Goal: Task Accomplishment & Management: Manage account settings

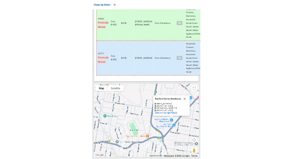
scroll to position [5932, 0]
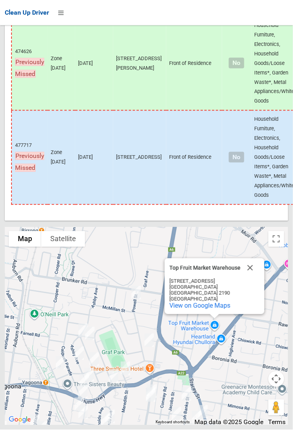
click at [246, 278] on button "Close" at bounding box center [250, 268] width 19 height 19
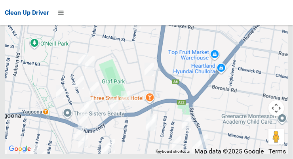
scroll to position [5479, 0]
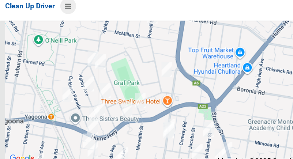
click at [63, 14] on icon at bounding box center [61, 12] width 6 height 13
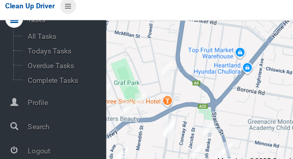
scroll to position [42, 0]
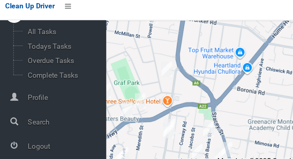
click at [57, 141] on span "Logout" at bounding box center [59, 138] width 72 height 8
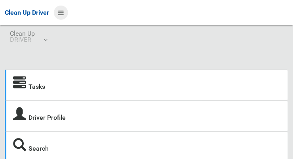
click at [60, 16] on icon at bounding box center [61, 12] width 6 height 13
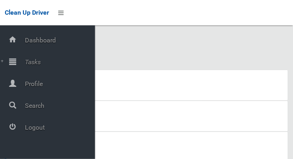
click at [28, 60] on span "Tasks" at bounding box center [59, 62] width 72 height 8
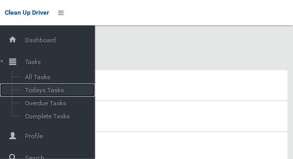
click at [26, 91] on span "Todays Tasks" at bounding box center [56, 90] width 66 height 8
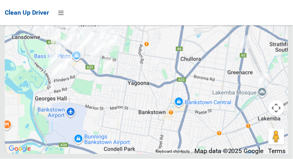
scroll to position [5346, 0]
click at [49, 11] on span "Clean Up Driver" at bounding box center [27, 13] width 44 height 8
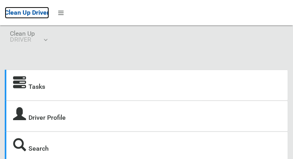
click at [49, 10] on span "Clean Up Driver" at bounding box center [27, 13] width 44 height 8
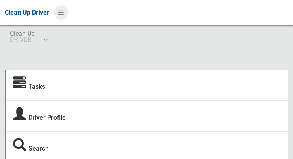
click at [59, 13] on icon at bounding box center [61, 12] width 6 height 13
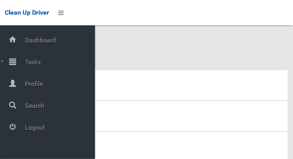
click at [25, 130] on span "Logout" at bounding box center [59, 128] width 72 height 8
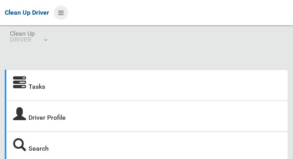
click at [59, 13] on icon at bounding box center [61, 12] width 6 height 13
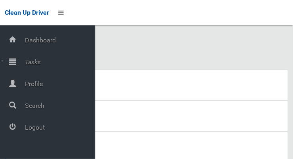
click at [36, 61] on span "Tasks" at bounding box center [59, 62] width 72 height 8
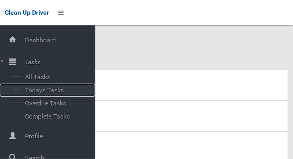
click at [31, 92] on span "Todays Tasks" at bounding box center [56, 90] width 66 height 8
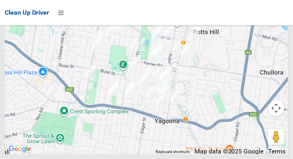
scroll to position [5350, 0]
click at [59, 13] on icon at bounding box center [61, 12] width 6 height 13
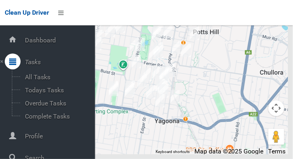
click at [16, 135] on icon at bounding box center [12, 135] width 7 height 16
click at [34, 135] on span "Profile" at bounding box center [59, 136] width 72 height 8
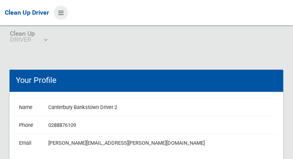
click at [59, 12] on icon at bounding box center [61, 12] width 6 height 13
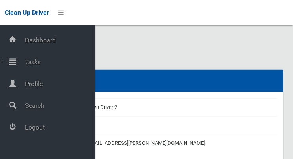
click at [30, 128] on span "Logout" at bounding box center [59, 128] width 72 height 8
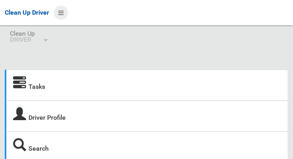
click at [58, 12] on icon at bounding box center [61, 12] width 6 height 13
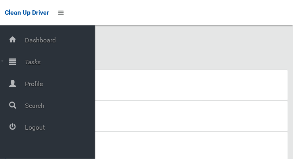
click at [26, 64] on span "Tasks" at bounding box center [59, 62] width 72 height 8
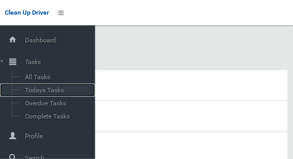
click at [25, 91] on span "Todays Tasks" at bounding box center [56, 90] width 66 height 8
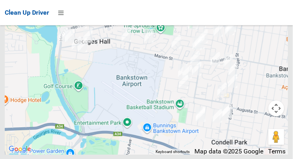
scroll to position [5681, 0]
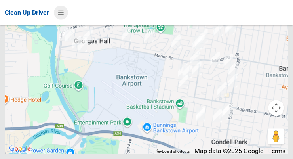
click at [58, 11] on icon at bounding box center [61, 12] width 6 height 13
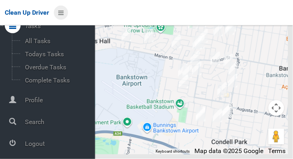
scroll to position [40, 0]
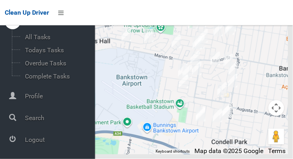
click at [27, 142] on span "Logout" at bounding box center [59, 140] width 72 height 8
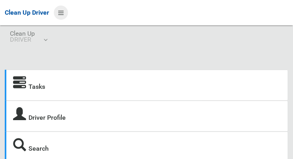
click at [61, 10] on icon at bounding box center [61, 12] width 6 height 13
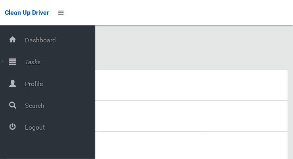
click at [31, 62] on span "Tasks" at bounding box center [59, 62] width 72 height 8
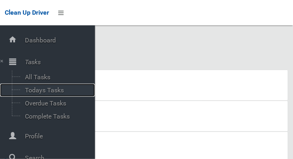
click at [27, 89] on span "Todays Tasks" at bounding box center [56, 90] width 66 height 8
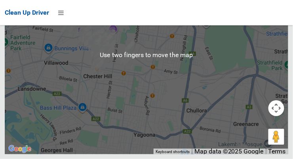
scroll to position [5365, 0]
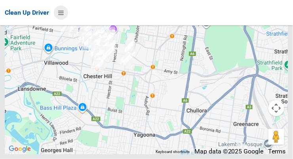
click at [61, 10] on icon at bounding box center [61, 12] width 6 height 13
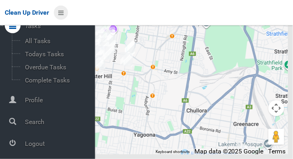
scroll to position [42, 0]
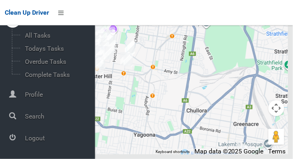
click at [26, 140] on span "Logout" at bounding box center [59, 138] width 72 height 8
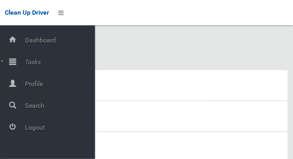
click at [16, 62] on div at bounding box center [13, 61] width 16 height 16
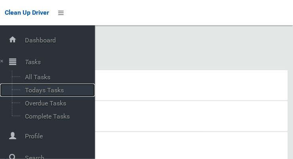
click at [28, 92] on span "Todays Tasks" at bounding box center [56, 90] width 66 height 8
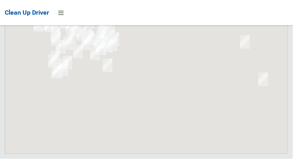
scroll to position [5769, 0]
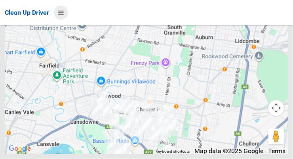
click at [63, 12] on icon at bounding box center [61, 12] width 6 height 13
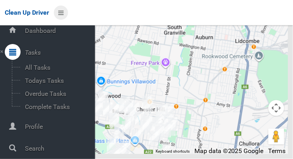
scroll to position [42, 0]
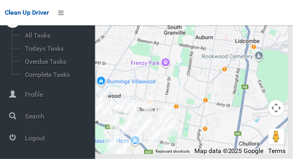
click at [16, 141] on div at bounding box center [13, 137] width 16 height 16
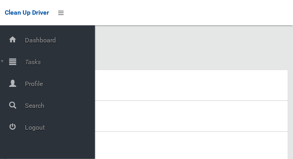
click at [28, 61] on span "Tasks" at bounding box center [59, 62] width 72 height 8
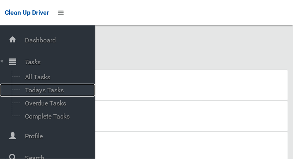
click at [25, 93] on span "Todays Tasks" at bounding box center [56, 90] width 66 height 8
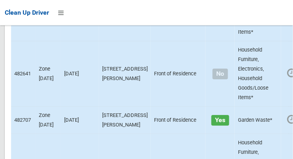
scroll to position [5447, 0]
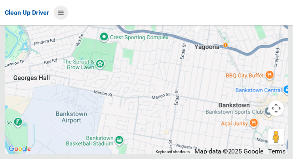
click at [64, 16] on icon at bounding box center [61, 12] width 6 height 13
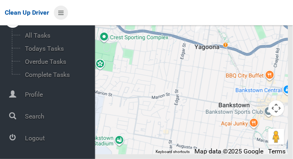
scroll to position [42, 0]
click at [45, 136] on span "Logout" at bounding box center [59, 138] width 72 height 8
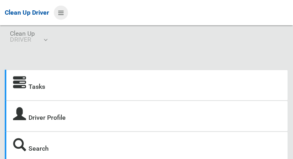
click at [62, 15] on icon at bounding box center [61, 12] width 6 height 13
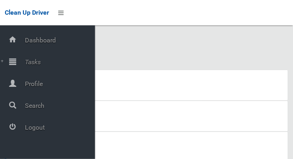
click at [33, 59] on span "Tasks" at bounding box center [59, 62] width 72 height 8
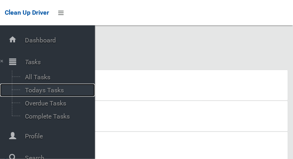
click at [26, 88] on span "Todays Tasks" at bounding box center [56, 90] width 66 height 8
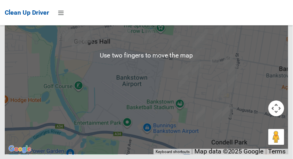
scroll to position [5753, 0]
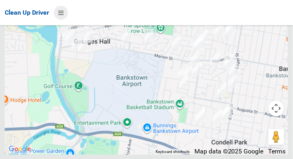
click at [64, 9] on icon at bounding box center [61, 12] width 6 height 13
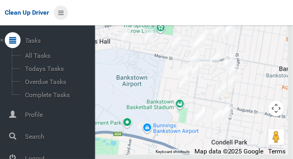
scroll to position [40, 0]
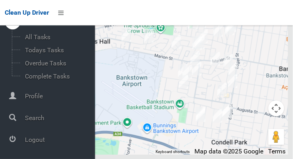
click at [27, 141] on span "Logout" at bounding box center [59, 140] width 72 height 8
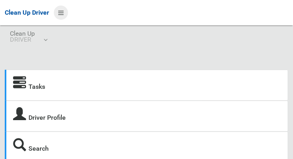
click at [62, 14] on icon at bounding box center [61, 12] width 6 height 13
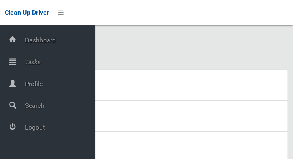
click at [26, 63] on span "Tasks" at bounding box center [59, 62] width 72 height 8
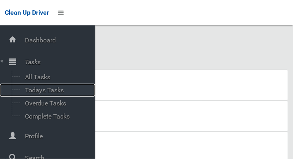
click at [29, 93] on span "Todays Tasks" at bounding box center [56, 90] width 66 height 8
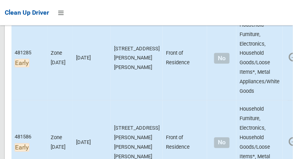
scroll to position [168, 0]
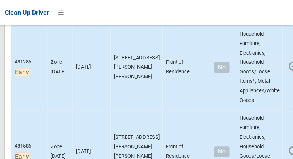
click at [283, 108] on td at bounding box center [293, 67] width 21 height 85
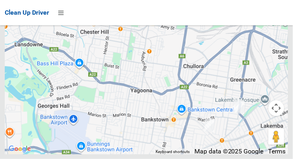
scroll to position [4391, 0]
click at [62, 12] on icon at bounding box center [61, 12] width 6 height 13
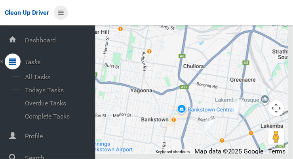
click at [62, 10] on icon at bounding box center [61, 12] width 6 height 13
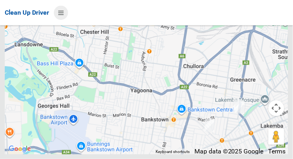
click at [59, 11] on icon at bounding box center [61, 12] width 6 height 13
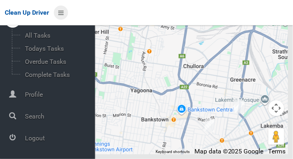
scroll to position [4399, 0]
click at [137, 14] on div "Clean Up Driver" at bounding box center [146, 12] width 293 height 25
click at [37, 138] on span "Logout" at bounding box center [59, 138] width 72 height 8
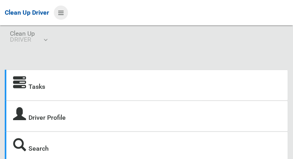
click at [64, 10] on icon at bounding box center [61, 12] width 6 height 13
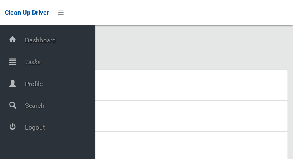
click at [41, 60] on span "Tasks" at bounding box center [59, 62] width 72 height 8
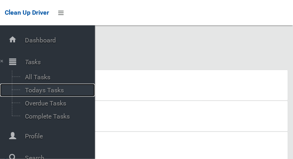
click at [61, 90] on span "Todays Tasks" at bounding box center [56, 90] width 66 height 8
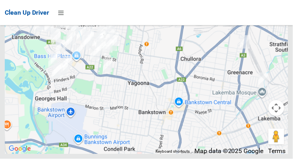
scroll to position [5678, 0]
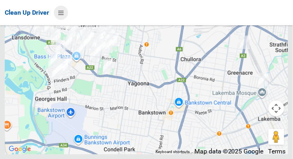
click at [64, 10] on icon at bounding box center [61, 12] width 6 height 13
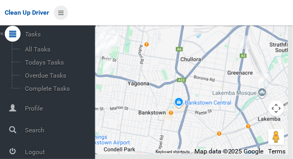
scroll to position [42, 0]
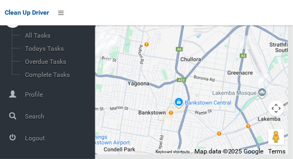
click at [36, 141] on span "Logout" at bounding box center [59, 138] width 72 height 8
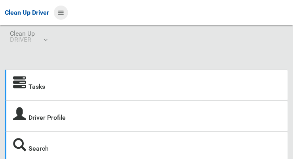
click at [59, 15] on icon at bounding box center [61, 12] width 6 height 13
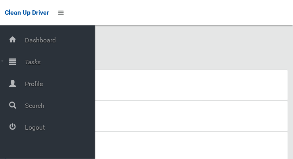
click at [30, 59] on span "Tasks" at bounding box center [59, 62] width 72 height 8
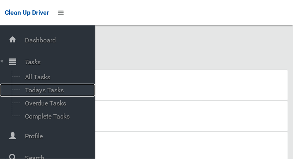
click at [56, 91] on span "Todays Tasks" at bounding box center [56, 90] width 66 height 8
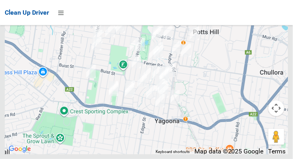
scroll to position [4548, 0]
click at [63, 11] on icon at bounding box center [61, 12] width 6 height 13
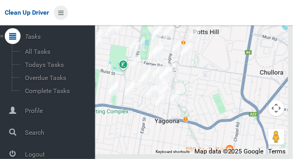
scroll to position [42, 0]
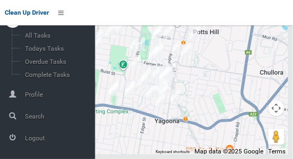
click at [39, 141] on span "Logout" at bounding box center [59, 138] width 72 height 8
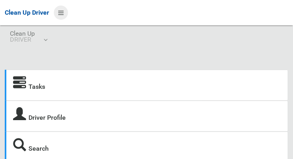
click at [60, 11] on icon at bounding box center [61, 12] width 6 height 13
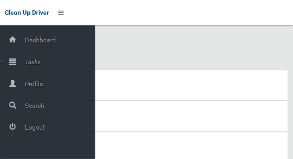
click at [37, 61] on span "Tasks" at bounding box center [59, 62] width 72 height 8
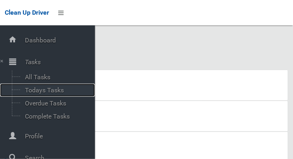
click at [50, 93] on span "Todays Tasks" at bounding box center [56, 90] width 66 height 8
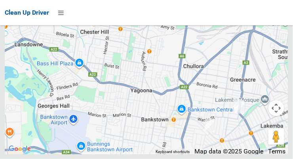
scroll to position [4357, 0]
click at [63, 10] on icon at bounding box center [61, 12] width 6 height 13
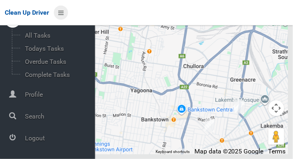
scroll to position [42, 0]
click at [37, 139] on span "Logout" at bounding box center [59, 138] width 72 height 8
